Goal: Information Seeking & Learning: Learn about a topic

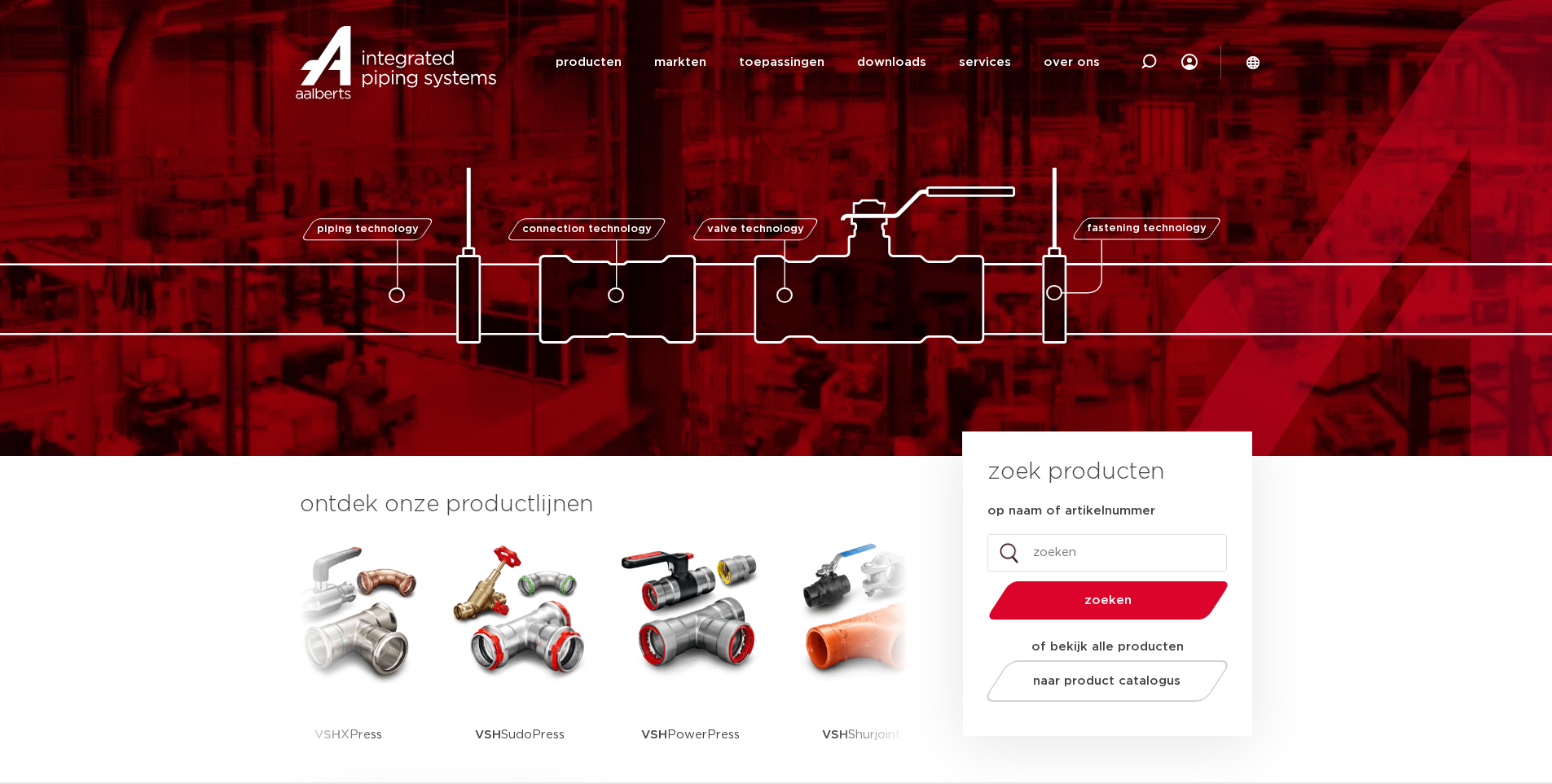
click at [1100, 540] on input "op naam of artikelnummer" at bounding box center [1107, 553] width 239 height 38
type input "polaris"
click at [981, 580] on button "zoeken" at bounding box center [1108, 600] width 252 height 41
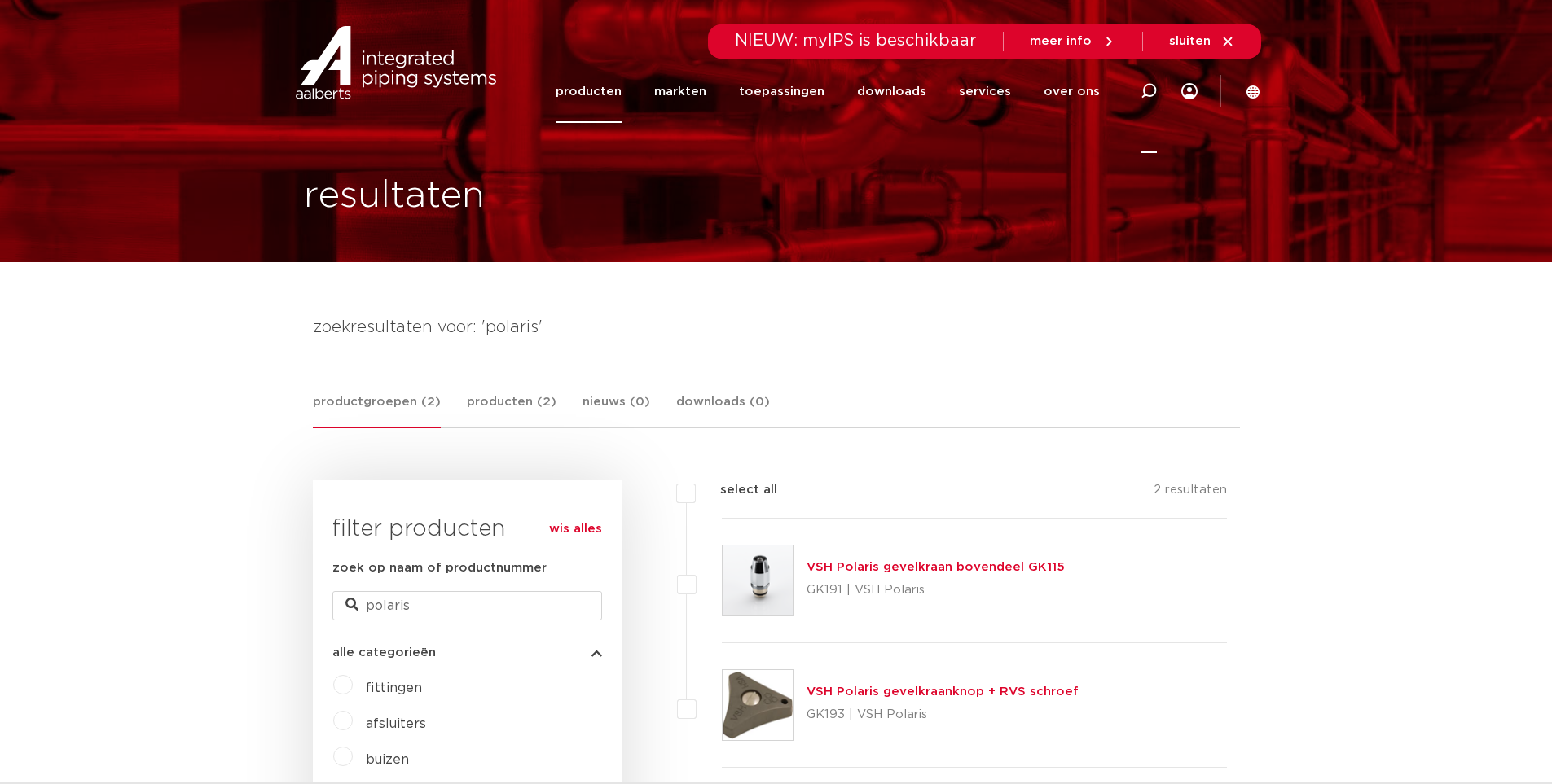
click at [1150, 92] on icon at bounding box center [1148, 91] width 16 height 16
click at [775, 102] on input "Zoeken" at bounding box center [903, 89] width 512 height 33
click at [414, 594] on input "polaris" at bounding box center [467, 606] width 269 height 29
click at [397, 604] on input "polaris" at bounding box center [467, 606] width 269 height 29
type input "s"
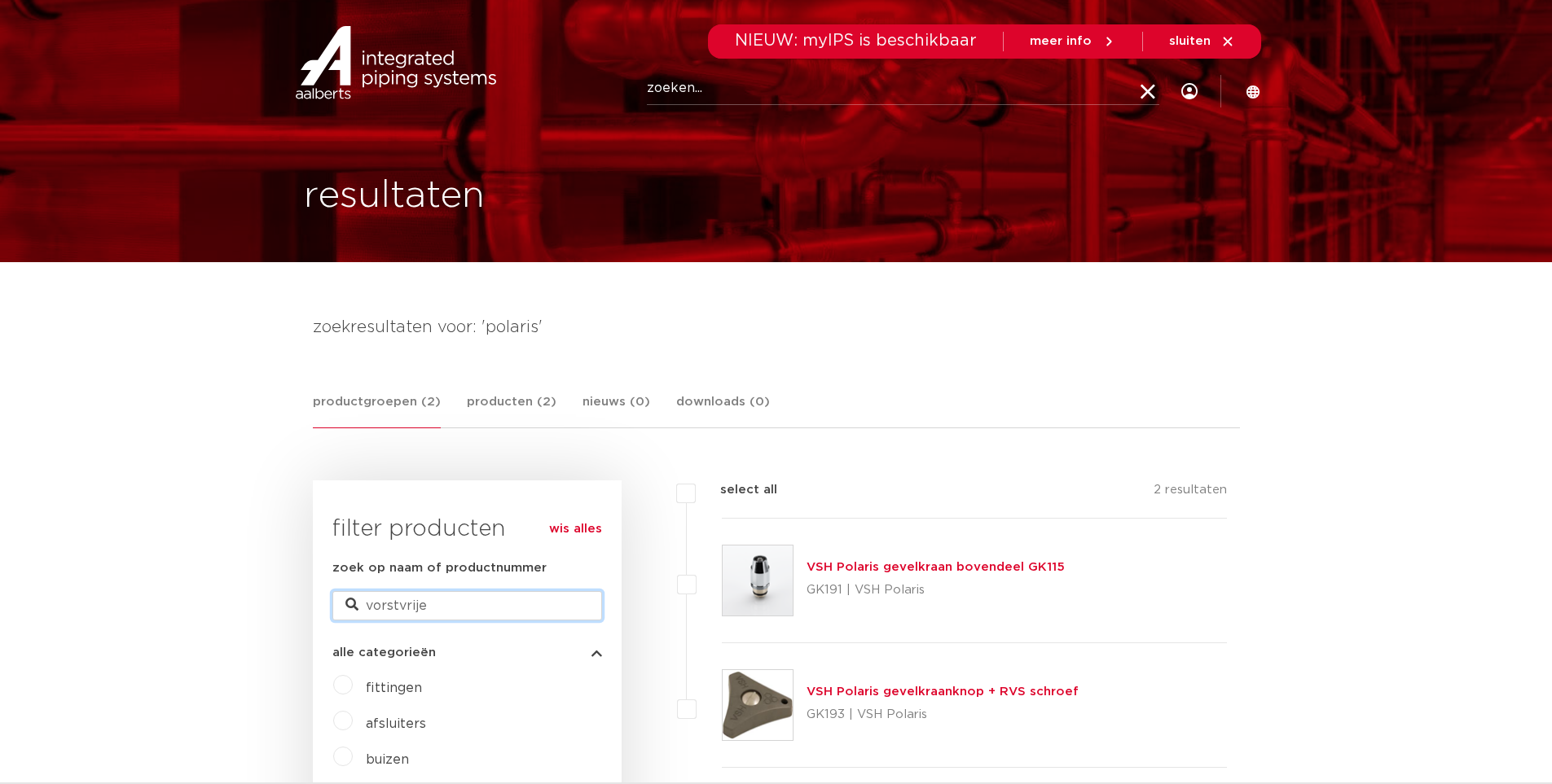
type input "vorstvrije"
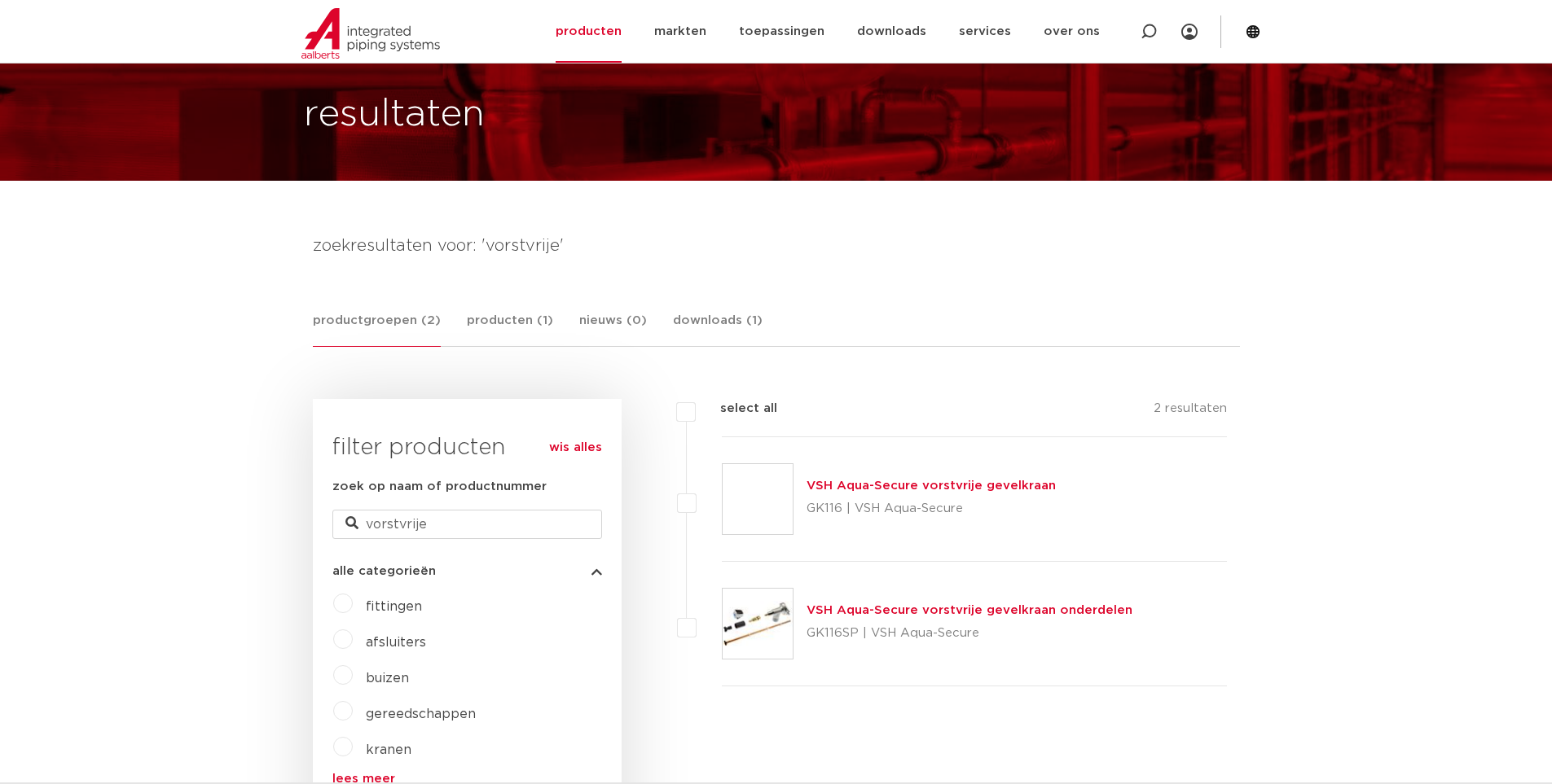
scroll to position [163, 0]
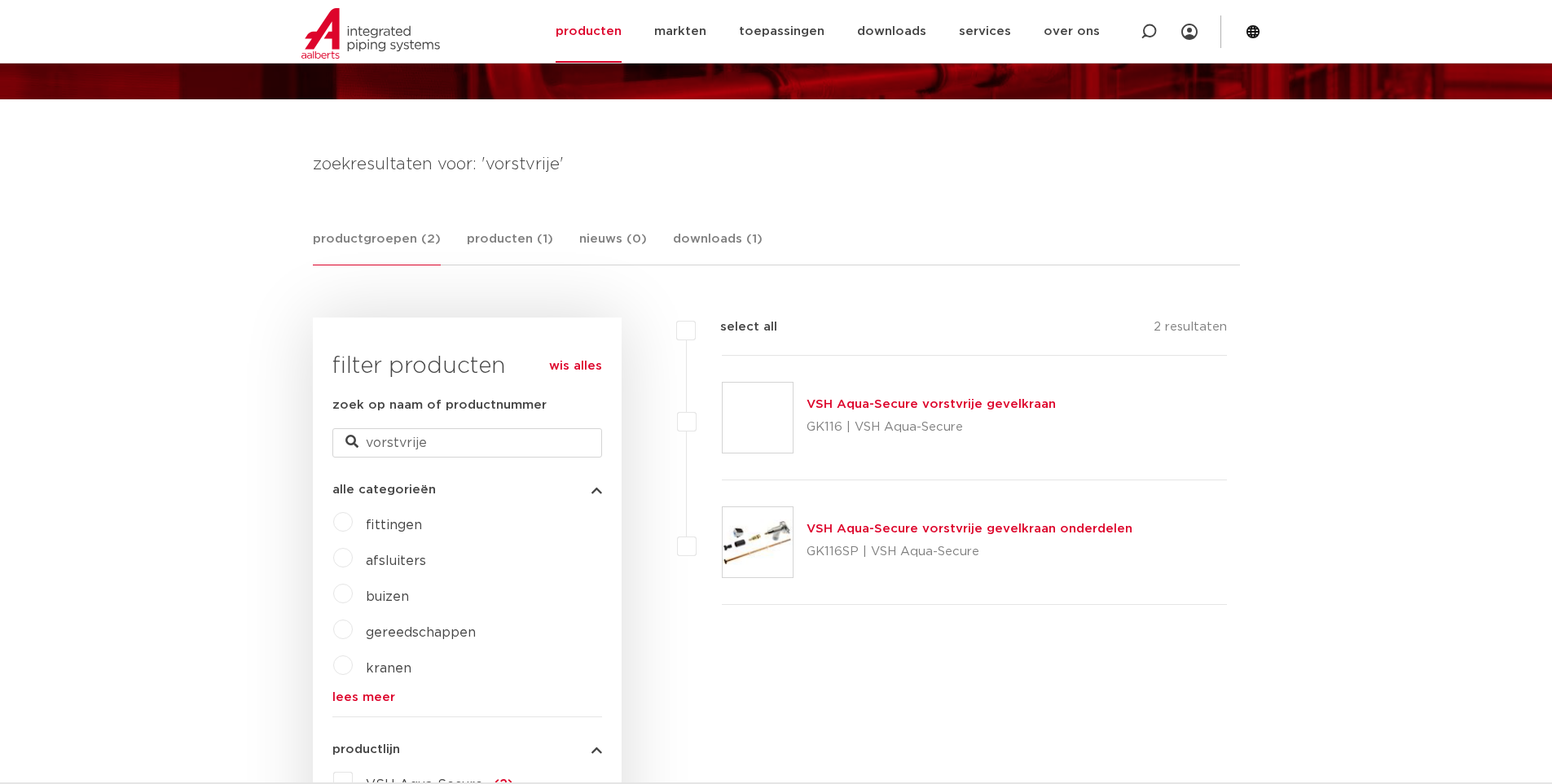
click at [855, 528] on link "VSH Aqua-Secure vorstvrije gevelkraan onderdelen" at bounding box center [969, 529] width 326 height 12
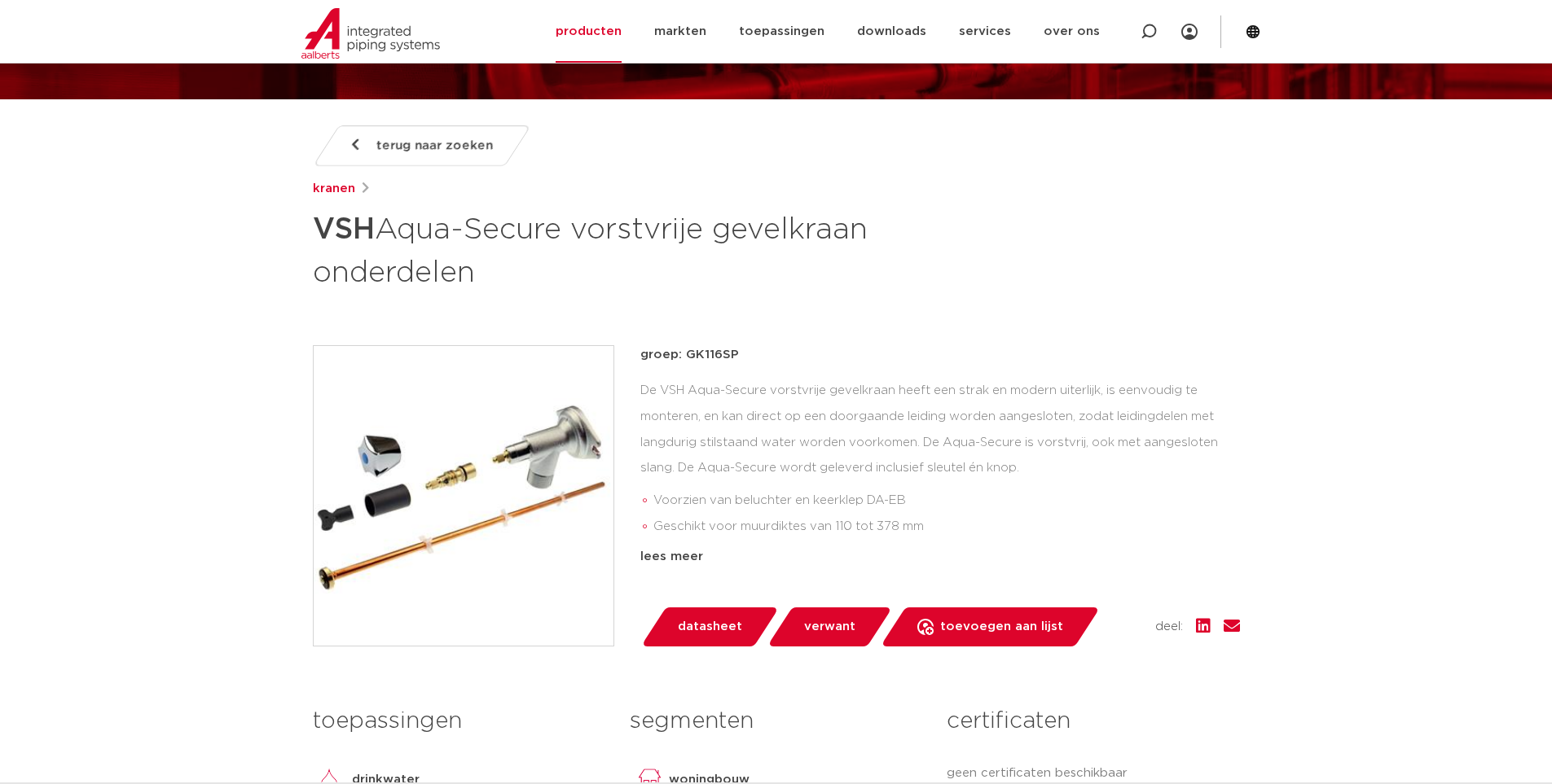
click at [423, 546] on img at bounding box center [463, 496] width 299 height 299
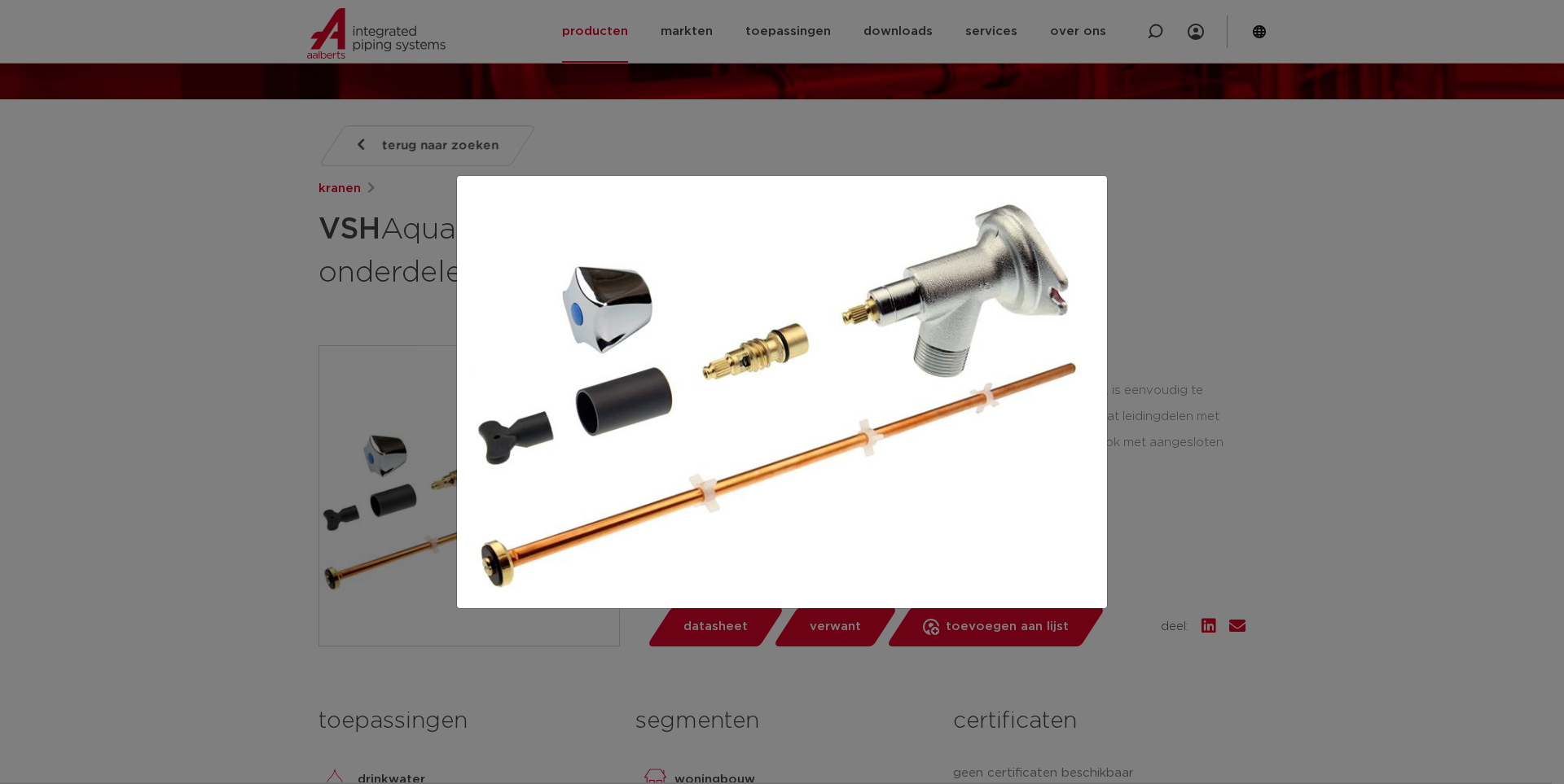
drag, startPoint x: 92, startPoint y: 250, endPoint x: 0, endPoint y: 72, distance: 200.4
click at [83, 232] on div at bounding box center [782, 392] width 1564 height 784
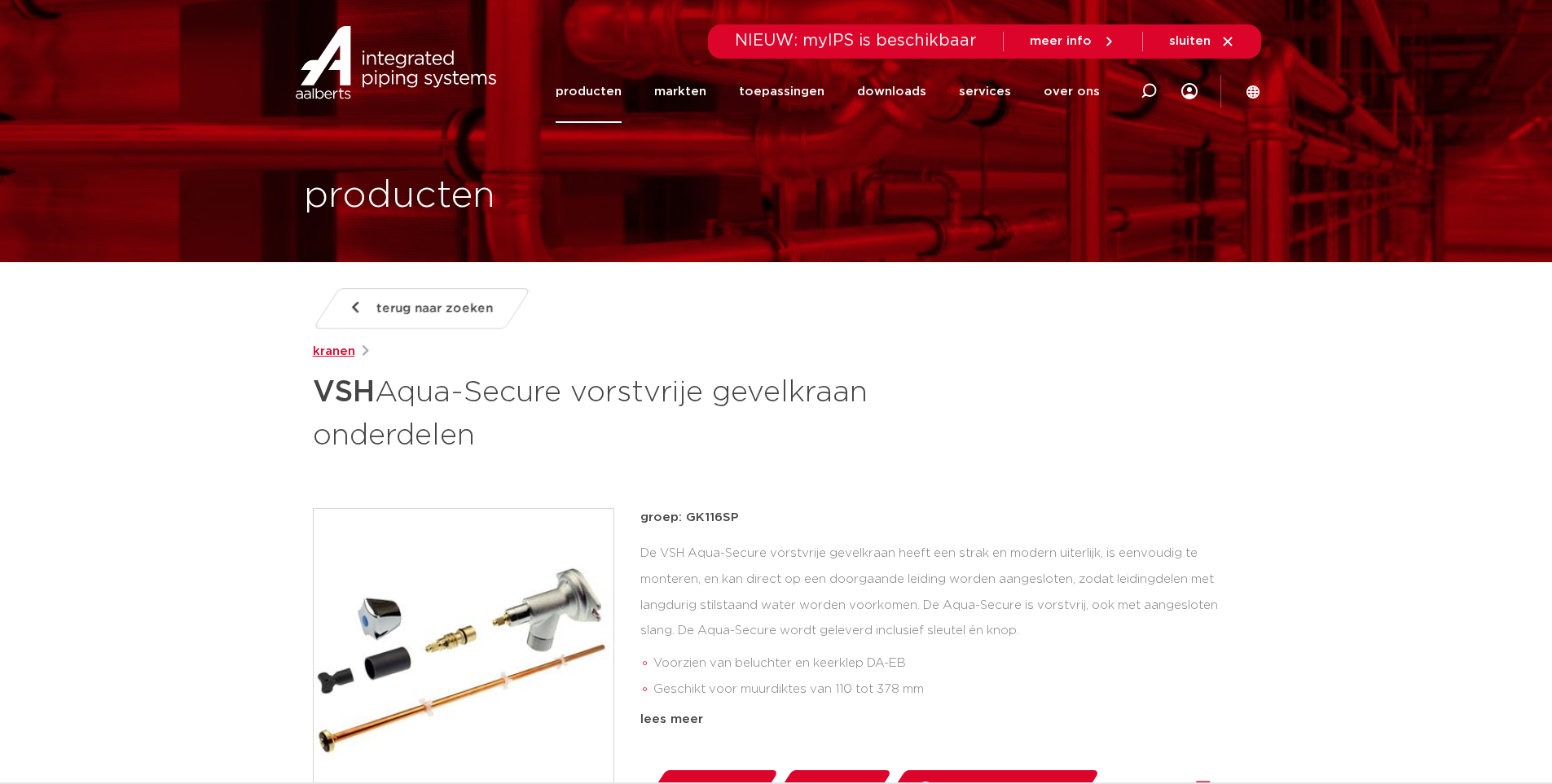
click at [339, 354] on link "kranen" at bounding box center [334, 352] width 42 height 20
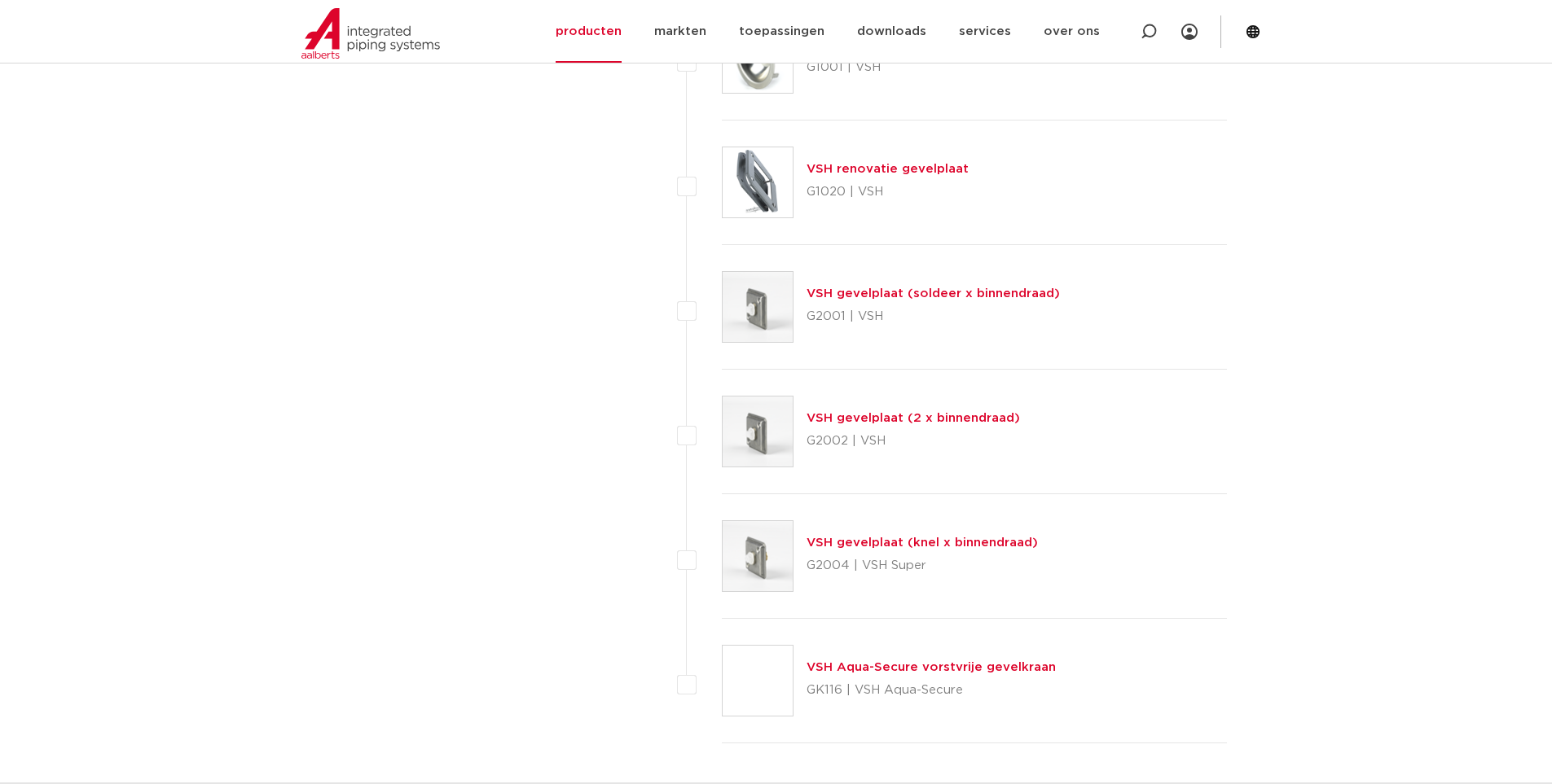
scroll to position [7249, 0]
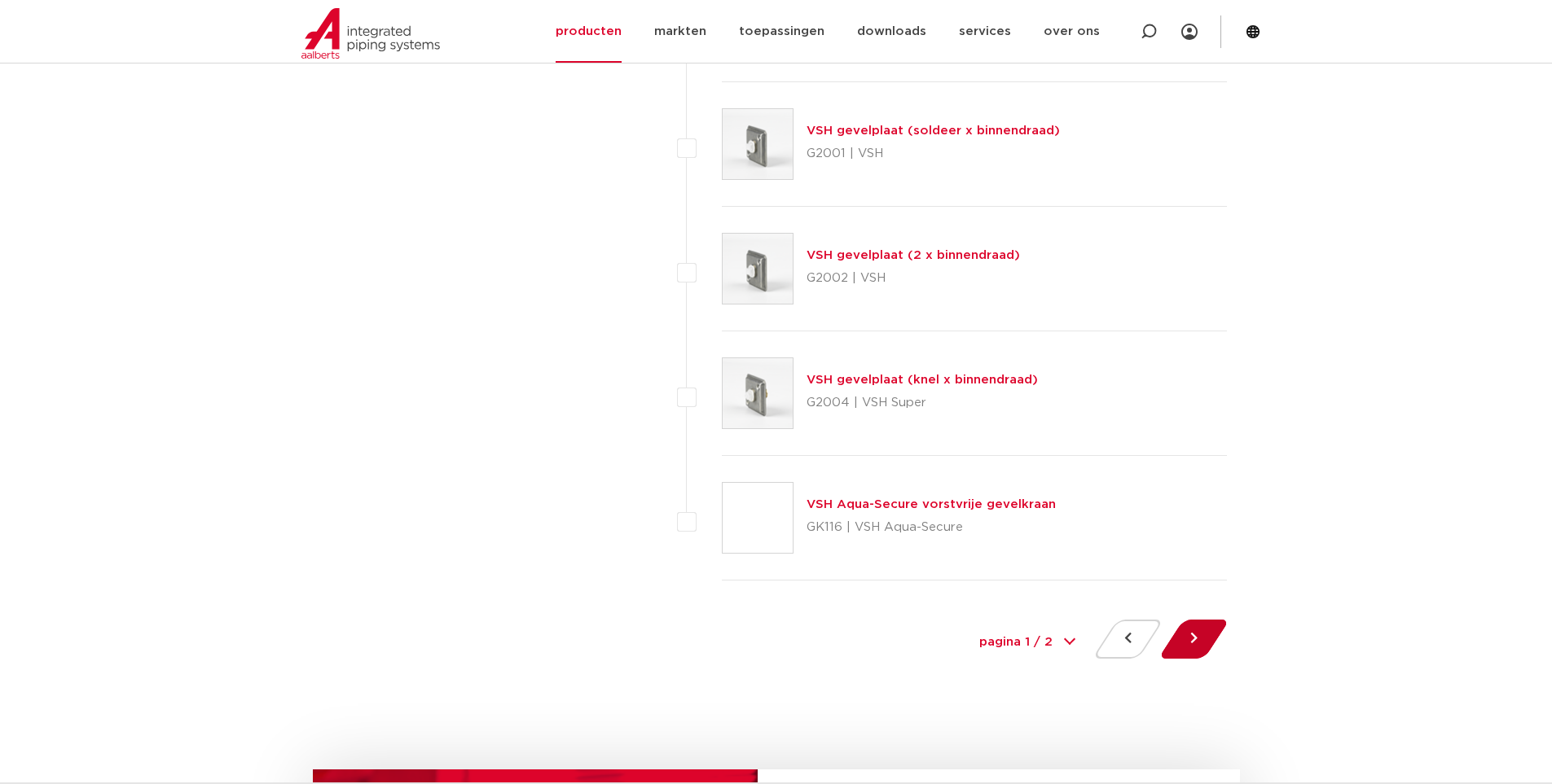
click at [1194, 645] on button at bounding box center [1193, 640] width 46 height 39
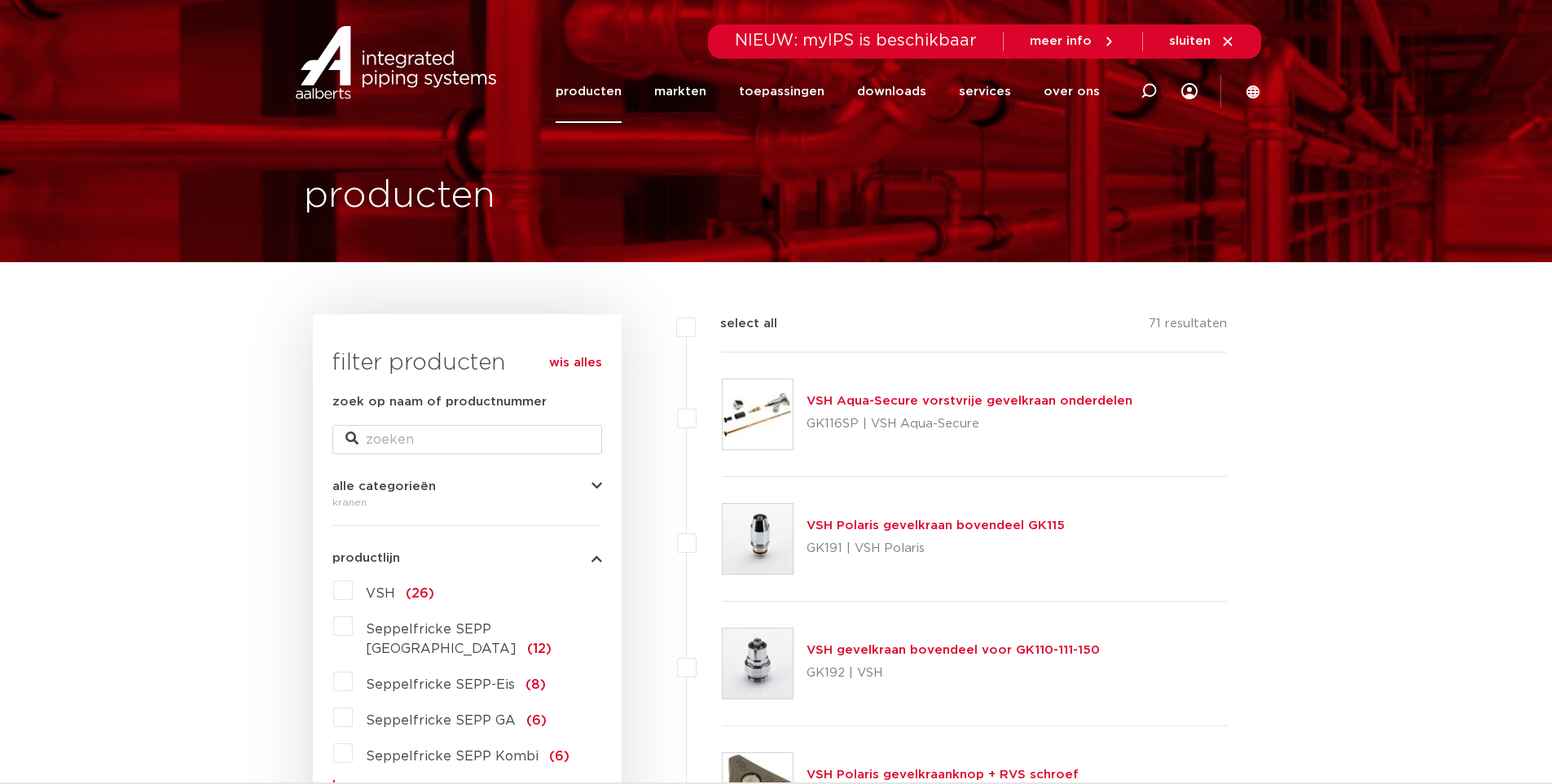
click at [889, 406] on link "VSH Aqua-Secure vorstvrije gevelkraan onderdelen" at bounding box center [969, 401] width 326 height 12
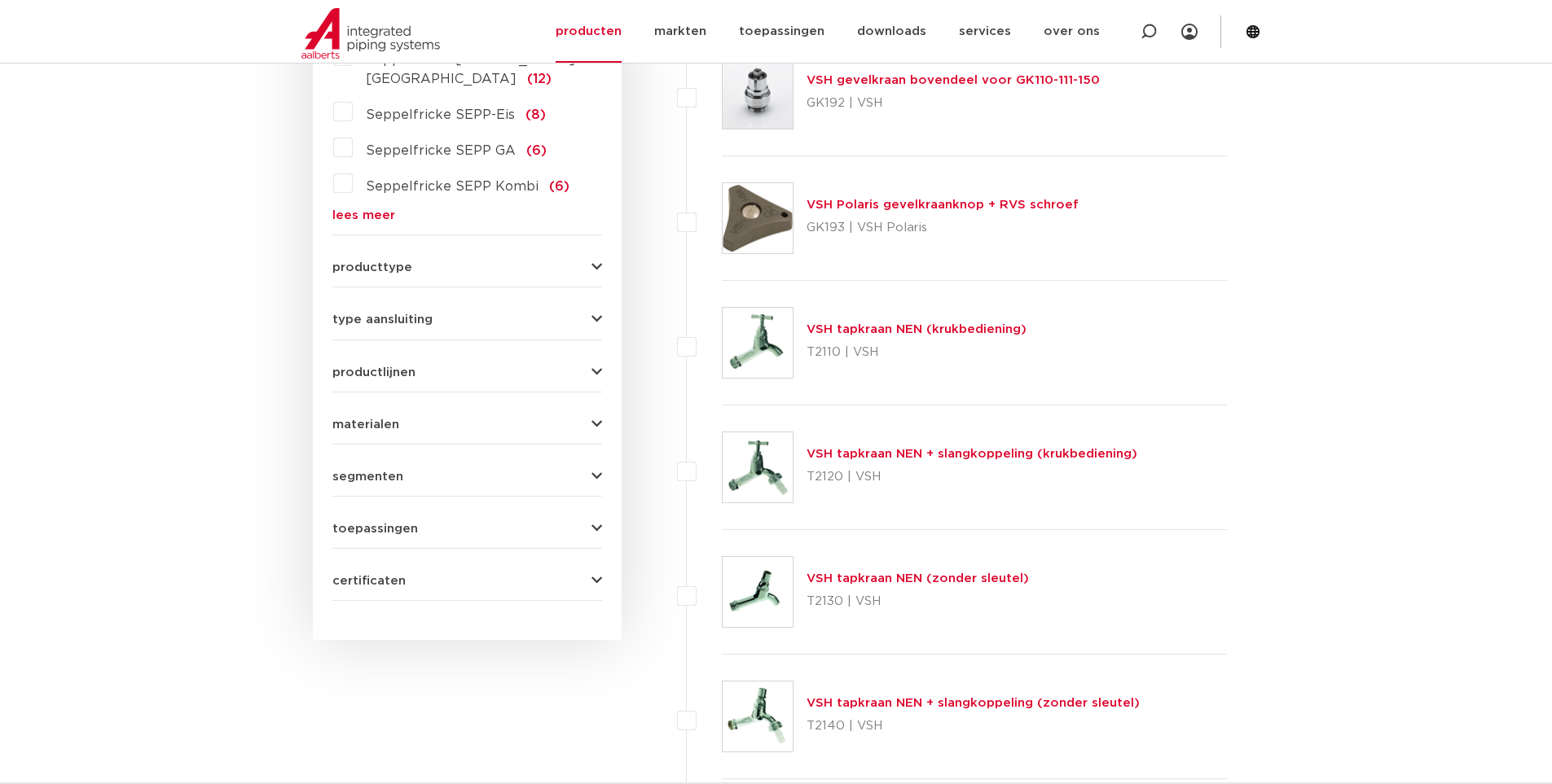
scroll to position [407, 0]
